Goal: Task Accomplishment & Management: Use online tool/utility

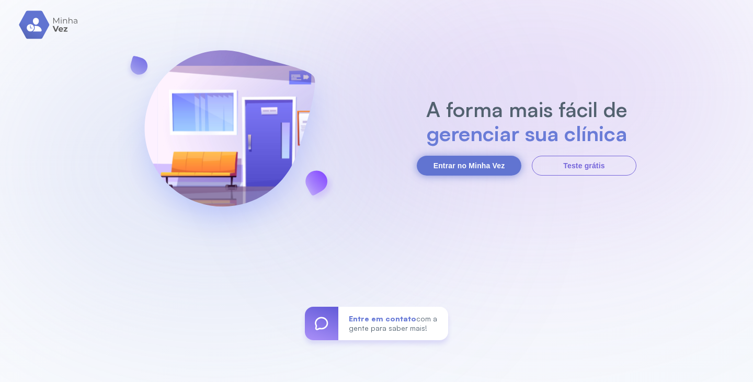
click at [480, 169] on button "Entrar no Minha Vez" at bounding box center [469, 166] width 105 height 20
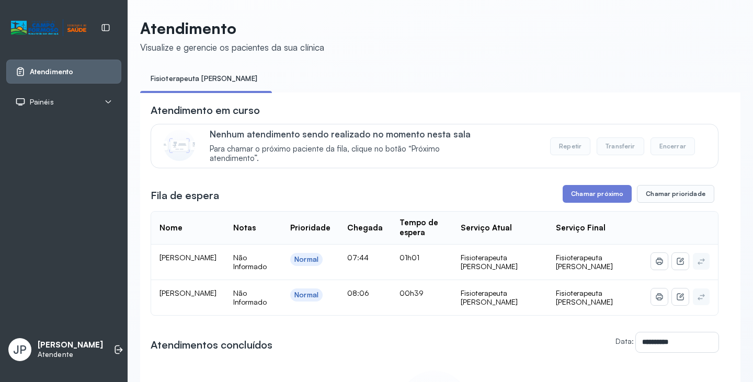
click at [585, 187] on div "**********" at bounding box center [435, 289] width 568 height 373
click at [577, 193] on button "Chamar próximo" at bounding box center [597, 194] width 69 height 18
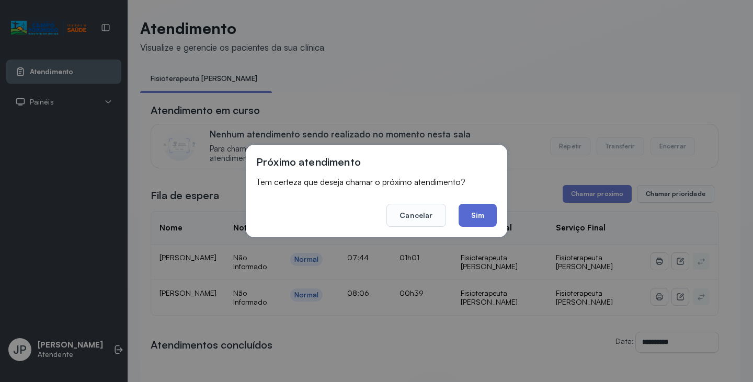
click at [491, 211] on button "Sim" at bounding box center [478, 215] width 38 height 23
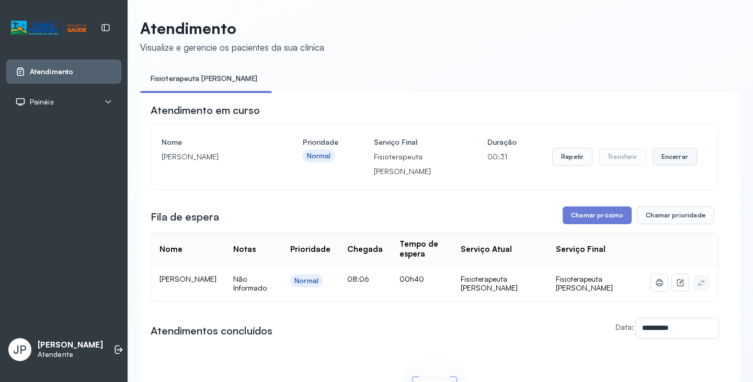
click at [655, 156] on button "Encerrar" at bounding box center [675, 157] width 44 height 18
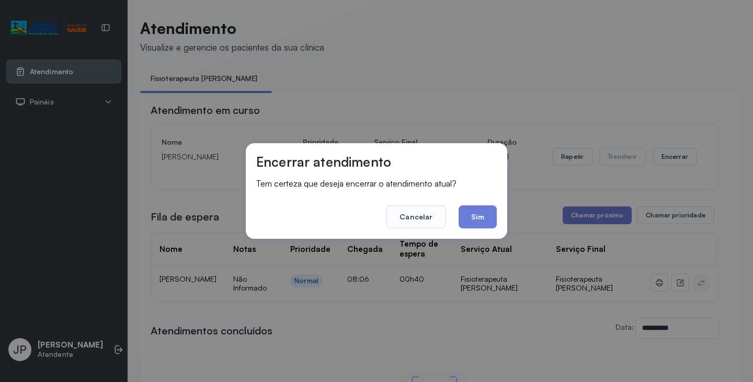
drag, startPoint x: 471, startPoint y: 217, endPoint x: 483, endPoint y: 215, distance: 12.1
click at [482, 215] on button "Sim" at bounding box center [478, 217] width 38 height 23
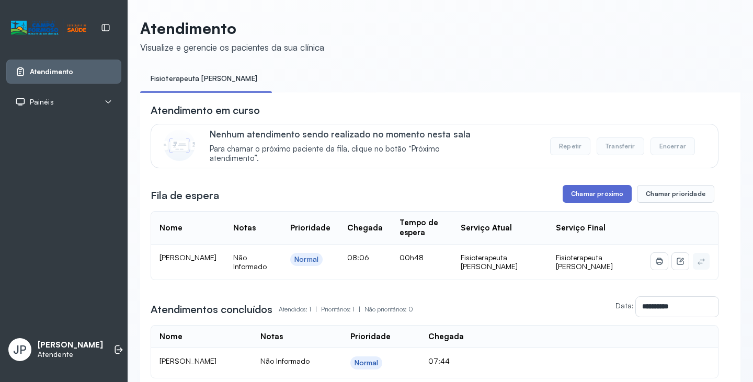
click at [579, 191] on button "Chamar próximo" at bounding box center [597, 194] width 69 height 18
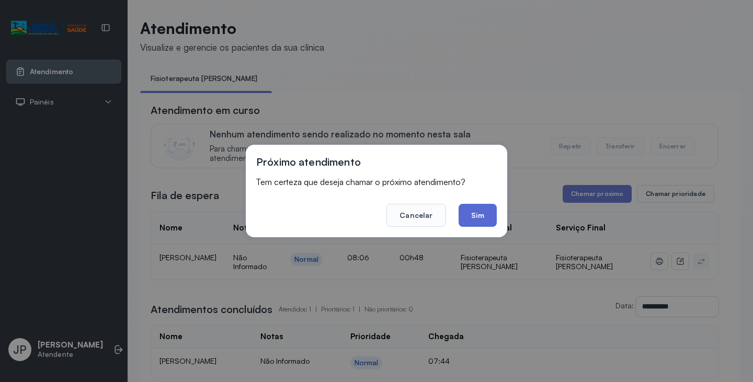
click at [478, 216] on button "Sim" at bounding box center [478, 215] width 38 height 23
